Goal: Task Accomplishment & Management: Use online tool/utility

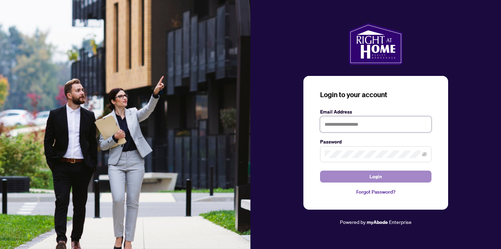
type input "**********"
click at [335, 174] on button "Login" at bounding box center [375, 176] width 111 height 12
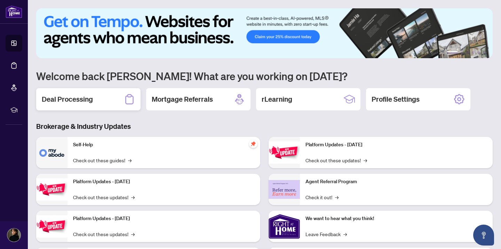
click at [108, 101] on div "Deal Processing" at bounding box center [88, 99] width 104 height 22
